Goal: Answer question/provide support: Share knowledge or assist other users

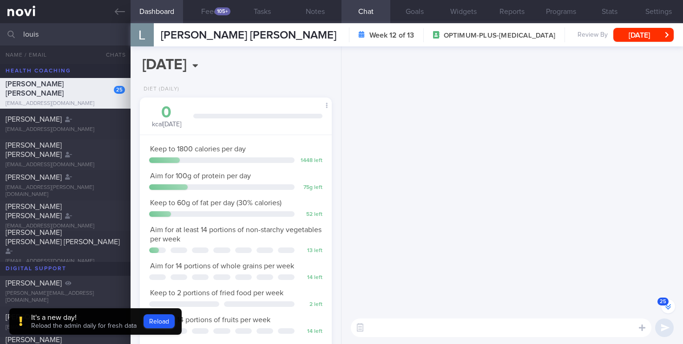
select select "6"
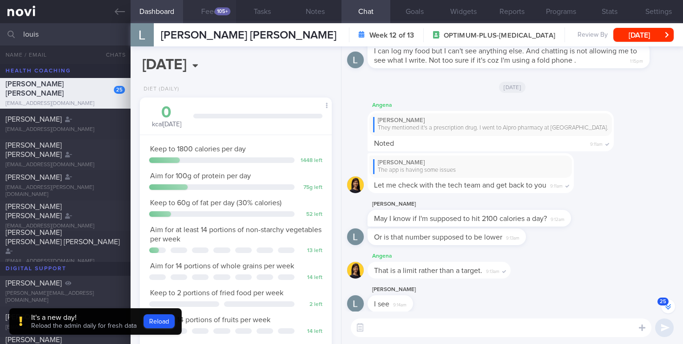
click at [219, 9] on div "105+" at bounding box center [223, 11] width 16 height 8
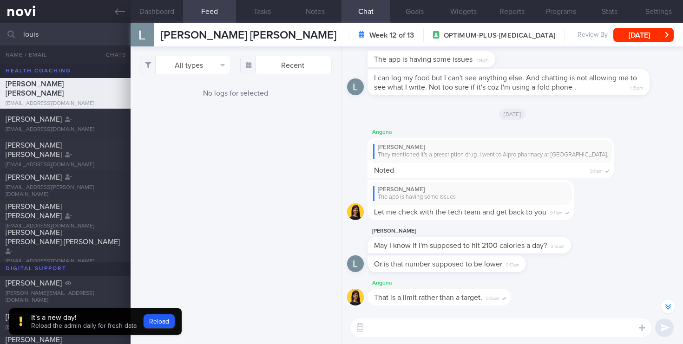
scroll to position [-5076, 0]
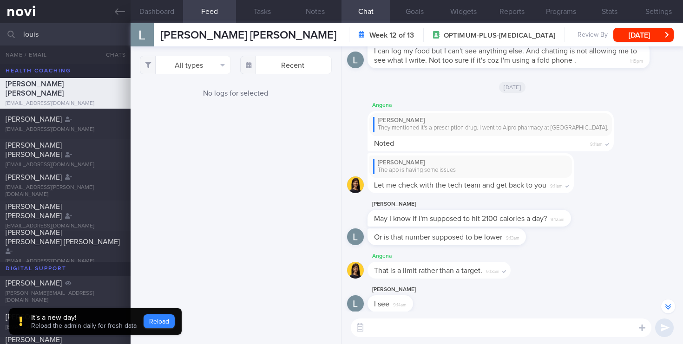
click at [163, 321] on button "Reload" at bounding box center [159, 322] width 31 height 14
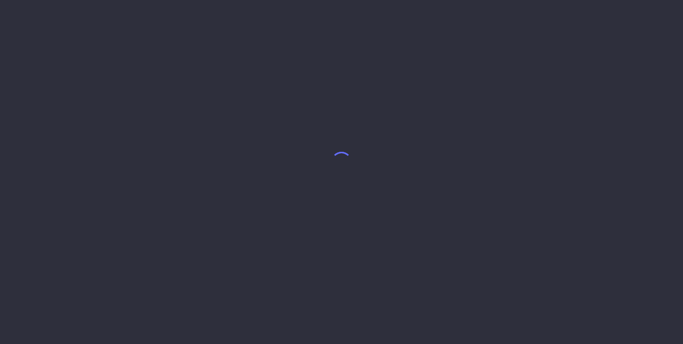
select select "6"
